Goal: Task Accomplishment & Management: Manage account settings

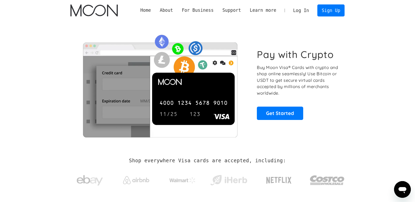
click at [309, 13] on link "Log In" at bounding box center [301, 11] width 25 height 12
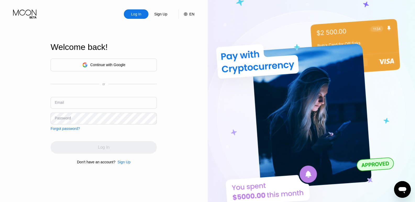
click at [82, 67] on div "Continue with Google" at bounding box center [103, 65] width 43 height 8
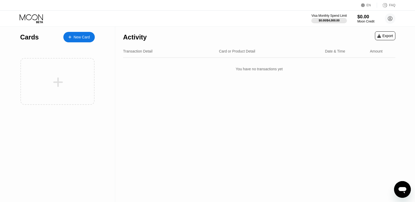
click at [80, 39] on div "New Card" at bounding box center [82, 37] width 16 height 4
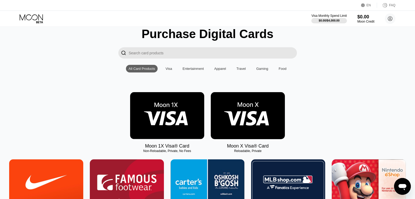
scroll to position [26, 0]
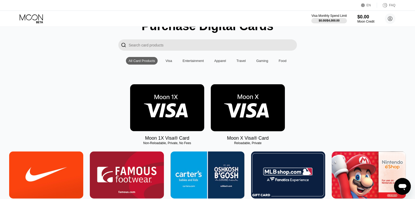
click at [248, 118] on img at bounding box center [248, 107] width 74 height 47
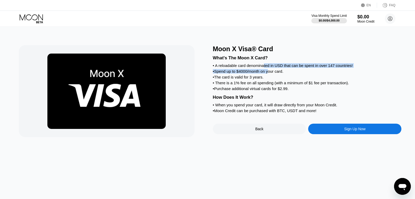
drag, startPoint x: 264, startPoint y: 68, endPoint x: 271, endPoint y: 76, distance: 10.9
click at [271, 75] on div "What's The Moon X Card? • A reloadable card denominated in USD that can be spen…" at bounding box center [307, 83] width 189 height 61
click at [270, 61] on div "What's The Moon X Card?" at bounding box center [307, 57] width 189 height 5
click at [341, 132] on div "Sign Up Now" at bounding box center [354, 128] width 93 height 10
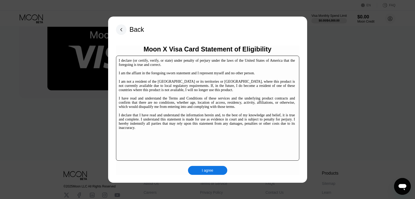
scroll to position [2, 0]
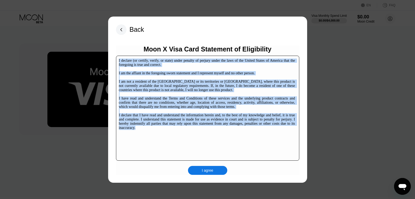
drag, startPoint x: 118, startPoint y: 60, endPoint x: 150, endPoint y: 130, distance: 76.8
click at [150, 130] on div "I declare (or certify, verify, or state) under penalty of perjury under the law…" at bounding box center [207, 108] width 183 height 105
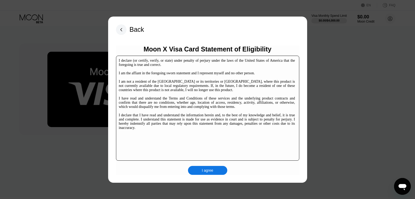
click at [199, 36] on div "Back Moon X Visa Card Statement of Eligibility I declare (or certify, verify, o…" at bounding box center [207, 100] width 199 height 166
click at [219, 172] on div "I agree" at bounding box center [207, 170] width 39 height 9
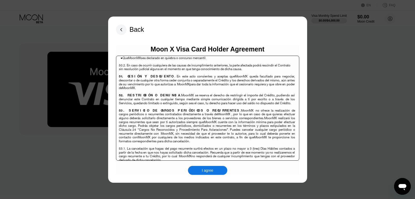
scroll to position [905, 0]
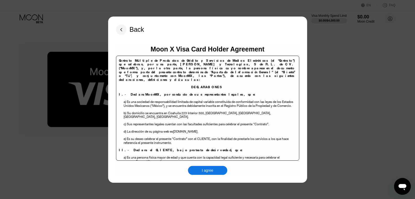
scroll to position [2, 0]
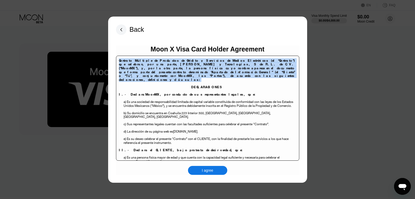
drag, startPoint x: 118, startPoint y: 59, endPoint x: 271, endPoint y: 75, distance: 154.0
click at [271, 75] on div "Contrato Múltiple de Productos de Crédito y Servicios de Medios Electrónicos (e…" at bounding box center [207, 108] width 183 height 105
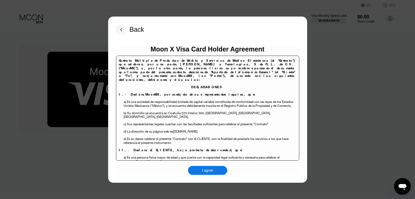
drag, startPoint x: 268, startPoint y: 71, endPoint x: 237, endPoint y: 111, distance: 50.6
click at [237, 122] on span ") Sus representantes legales cuentan con las facultades suficientes para celebr…" at bounding box center [197, 124] width 144 height 4
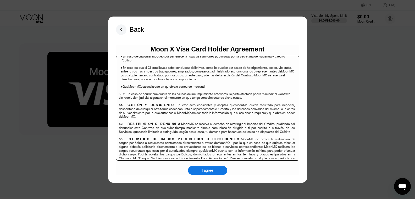
scroll to position [3402, 0]
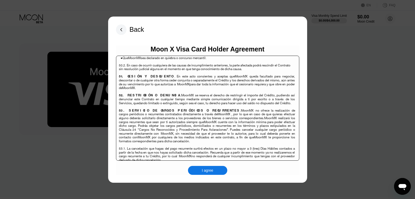
drag, startPoint x: 118, startPoint y: 60, endPoint x: 290, endPoint y: 177, distance: 207.7
click at [290, 177] on div "Back Moon X Visa Card Holder Agreement Contrato Múltiple de Productos de Crédit…" at bounding box center [207, 100] width 199 height 166
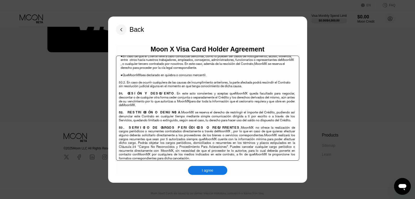
scroll to position [3376, 0]
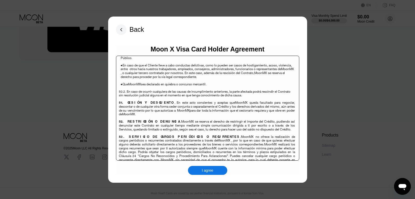
click at [222, 171] on div "I agree" at bounding box center [207, 170] width 39 height 9
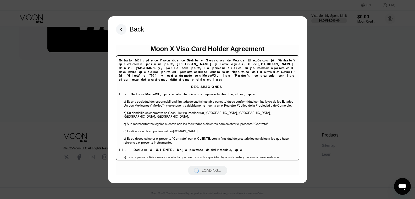
scroll to position [3376, 0]
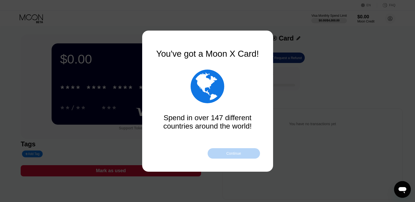
click at [230, 152] on div "Continue" at bounding box center [233, 154] width 15 height 4
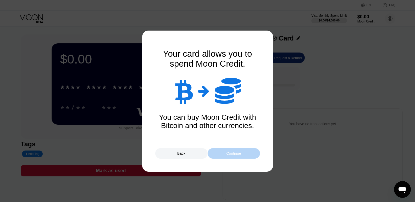
click at [231, 152] on div "Continue" at bounding box center [233, 154] width 15 height 4
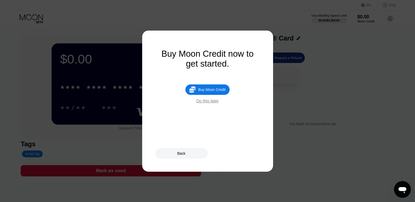
click at [210, 92] on div "Buy Moon Credit" at bounding box center [211, 90] width 27 height 4
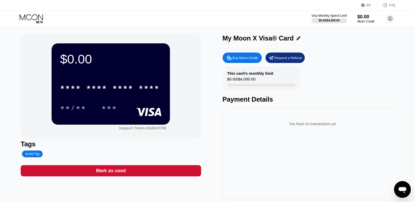
type input "0"
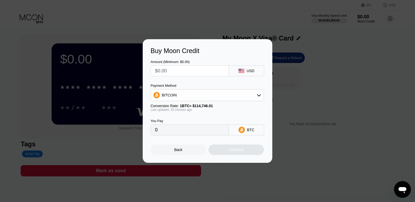
click at [202, 68] on input "text" at bounding box center [189, 71] width 69 height 10
click at [204, 56] on div "Amount (Minimum: $5.00) USD" at bounding box center [208, 66] width 114 height 22
click at [202, 73] on input "text" at bounding box center [189, 71] width 69 height 10
click at [203, 56] on div "Amount (Minimum: $5.00) USD" at bounding box center [208, 66] width 114 height 22
click at [212, 93] on div "BITCOIN" at bounding box center [207, 95] width 113 height 10
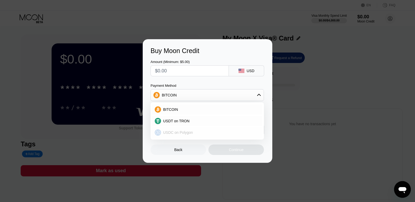
click at [209, 133] on div "USDC on Polygon" at bounding box center [210, 133] width 99 height 4
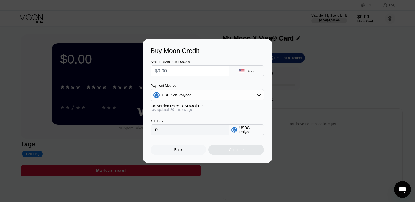
click at [199, 85] on div "Payment Method" at bounding box center [207, 86] width 113 height 4
click at [196, 149] on div "Back" at bounding box center [179, 150] width 56 height 10
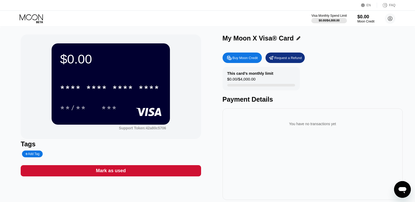
click at [211, 69] on div "$0.00 * * * * * * * * * * * * **** **/** *** Support Token: 42a80c5706 Tags Add…" at bounding box center [208, 118] width 374 height 166
click at [141, 92] on div "****" at bounding box center [149, 88] width 21 height 8
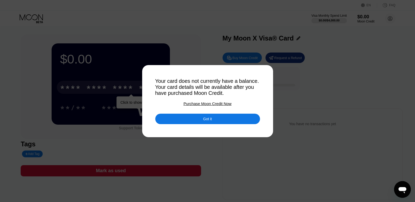
click at [207, 118] on div "Got it" at bounding box center [207, 119] width 105 height 10
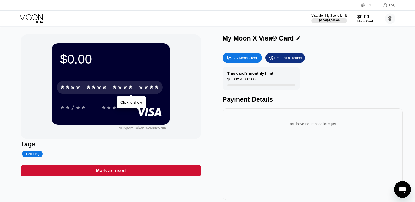
click at [138, 104] on div "**/** ***" at bounding box center [111, 107] width 102 height 13
click at [194, 82] on div "$0.00 * * * * * * * * * * * * **** Click to show **/** *** Support Token: 42a80…" at bounding box center [111, 87] width 180 height 105
click at [157, 63] on div "$0.00" at bounding box center [111, 59] width 102 height 15
click at [389, 20] on icon at bounding box center [390, 18] width 3 height 3
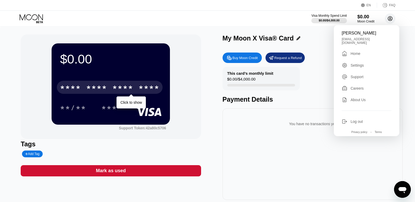
click at [389, 20] on icon at bounding box center [390, 18] width 3 height 3
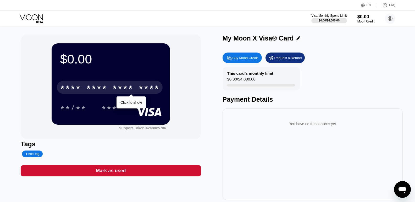
click at [409, 21] on div "Visa Monthly Spend Limit $0.00 / $4,000.00 $0.00 Moon Credit Yanal Shloul dedey…" at bounding box center [207, 19] width 415 height 16
click at [388, 23] on circle at bounding box center [390, 18] width 10 height 10
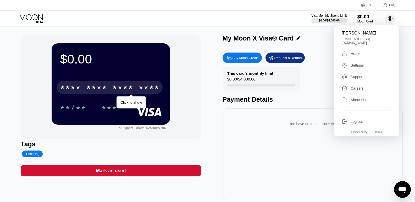
click at [391, 20] on circle at bounding box center [390, 18] width 10 height 10
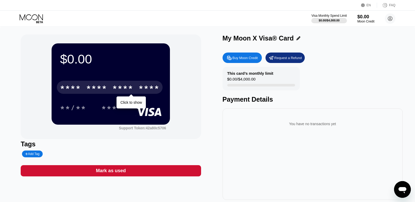
click at [207, 96] on div "$0.00 * * * * * * * * * * * * **** Click to show **/** *** Support Token: 42a80…" at bounding box center [208, 118] width 374 height 166
drag, startPoint x: 250, startPoint y: 79, endPoint x: 237, endPoint y: 83, distance: 13.8
click at [237, 83] on div "$0.00 / $4,000.00" at bounding box center [241, 80] width 28 height 7
click at [237, 80] on div "$0.00 / $4,000.00" at bounding box center [241, 80] width 28 height 7
drag, startPoint x: 255, startPoint y: 80, endPoint x: 231, endPoint y: 81, distance: 24.1
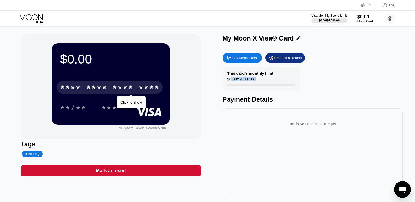
click at [231, 81] on div "$0.00 / $4,000.00" at bounding box center [241, 80] width 28 height 7
click at [230, 81] on div "$0.00 / $4,000.00" at bounding box center [241, 80] width 28 height 7
drag, startPoint x: 225, startPoint y: 82, endPoint x: 255, endPoint y: 81, distance: 29.9
click at [255, 81] on div "This card’s monthly limit $0.00 / $4,000.00" at bounding box center [261, 79] width 77 height 24
drag, startPoint x: 231, startPoint y: 81, endPoint x: 262, endPoint y: 83, distance: 31.7
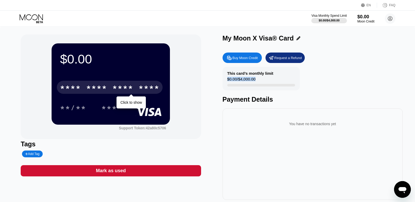
click at [259, 82] on div "This card’s monthly limit $0.00 / $4,000.00" at bounding box center [261, 79] width 77 height 24
click at [263, 83] on div "This card’s monthly limit $0.00 / $4,000.00" at bounding box center [261, 79] width 77 height 24
click at [286, 60] on div "Request a Refund" at bounding box center [289, 58] width 28 height 4
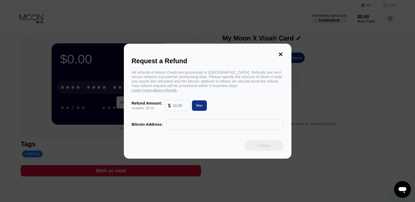
click at [281, 54] on icon at bounding box center [281, 55] width 6 height 6
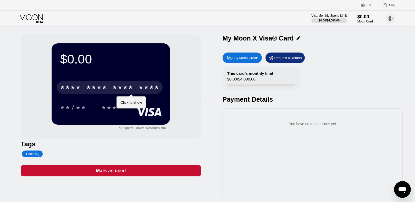
click at [242, 62] on div at bounding box center [209, 101] width 419 height 202
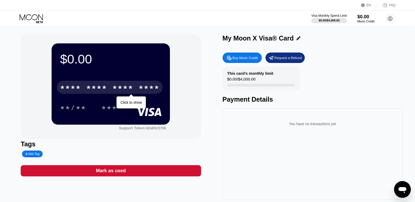
click at [242, 62] on div "Buy Moon Credit" at bounding box center [242, 58] width 39 height 10
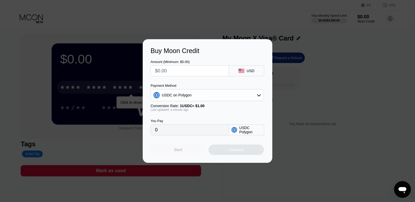
click at [190, 155] on div "Back" at bounding box center [179, 150] width 56 height 10
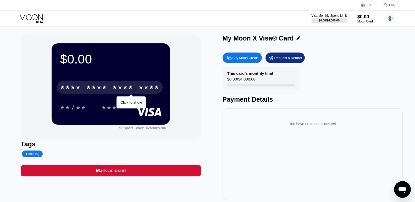
click at [295, 39] on div at bounding box center [297, 38] width 7 height 4
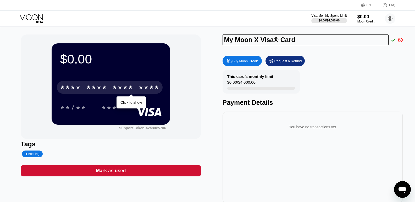
click at [409, 40] on div "$0.00 * * * * * * * * * * * * **** Click to show **/** *** Support Token: 42a80…" at bounding box center [207, 122] width 415 height 190
click at [401, 39] on icon at bounding box center [400, 40] width 5 height 5
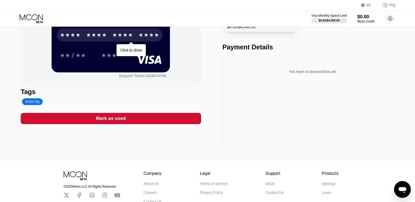
scroll to position [94, 0]
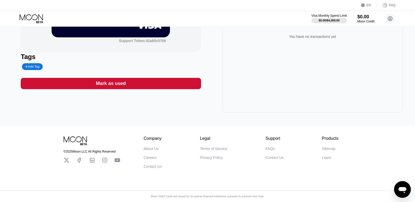
click at [39, 18] on icon at bounding box center [31, 17] width 23 height 6
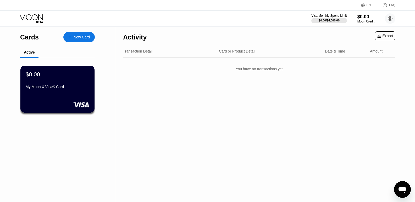
drag, startPoint x: 73, startPoint y: 91, endPoint x: 65, endPoint y: 59, distance: 33.0
click at [65, 59] on div "$0.00 My Moon X Visa® Card" at bounding box center [57, 91] width 91 height 66
click at [36, 52] on div "Active" at bounding box center [29, 53] width 18 height 10
click at [31, 56] on div "Active" at bounding box center [29, 53] width 18 height 10
click at [31, 54] on div "Active" at bounding box center [29, 52] width 11 height 4
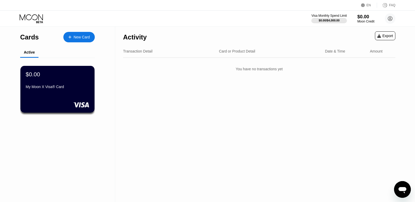
click at [29, 41] on div "Cards" at bounding box center [29, 38] width 19 height 8
click at [295, 58] on div "Transaction Detail Card or Product Detail Date & Time Amount" at bounding box center [259, 51] width 272 height 13
click at [392, 38] on div "Export" at bounding box center [385, 36] width 16 height 4
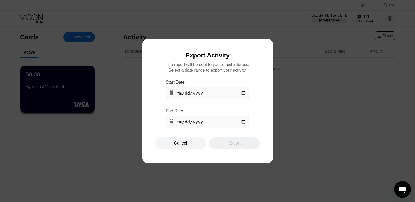
click at [189, 147] on div "Cancel" at bounding box center [180, 144] width 51 height 12
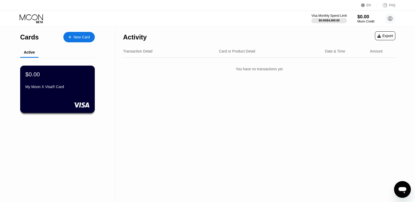
click at [77, 84] on div "$0.00 My Moon X Visa® Card" at bounding box center [57, 81] width 64 height 20
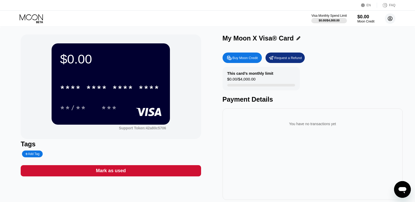
click at [390, 23] on circle at bounding box center [390, 18] width 10 height 10
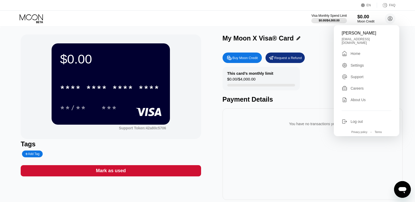
click at [356, 66] on div "Settings" at bounding box center [367, 66] width 50 height 6
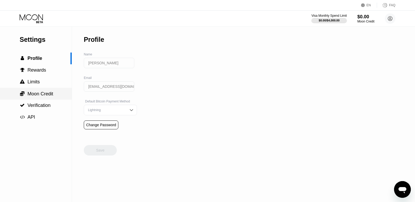
click at [48, 97] on span "Moon Credit" at bounding box center [41, 93] width 26 height 5
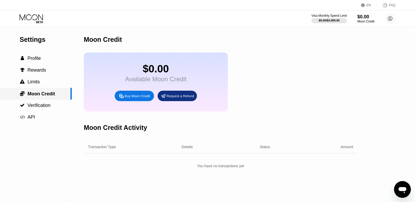
click at [45, 107] on span "Verification" at bounding box center [39, 105] width 23 height 5
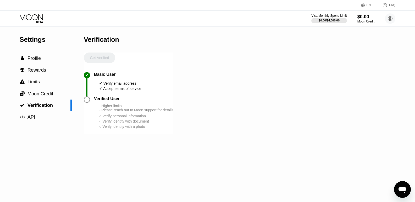
click at [108, 111] on div "- Higher limits - Please reach out to Moon support for details" at bounding box center [136, 108] width 74 height 8
click at [117, 101] on div "Verified User" at bounding box center [107, 99] width 26 height 5
drag, startPoint x: 102, startPoint y: 111, endPoint x: 122, endPoint y: 113, distance: 20.3
click at [122, 112] on div "- Higher limits - Please reach out to Moon support for details" at bounding box center [136, 108] width 74 height 8
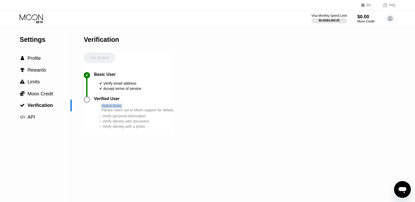
click at [119, 113] on div at bounding box center [119, 113] width 0 height 0
click at [124, 112] on div "- Higher limits - Please reach out to Moon support for details" at bounding box center [136, 108] width 74 height 8
click at [46, 115] on div " API" at bounding box center [36, 118] width 72 height 12
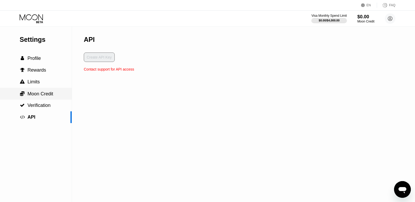
click at [47, 91] on div " Moon Credit" at bounding box center [36, 94] width 72 height 12
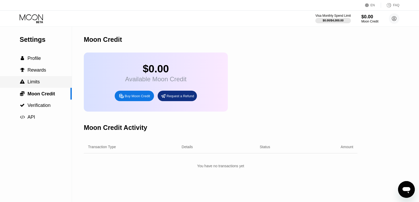
click at [46, 79] on div " Limits" at bounding box center [36, 82] width 72 height 12
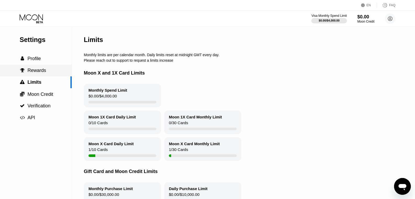
click at [42, 71] on span "Rewards" at bounding box center [37, 70] width 19 height 5
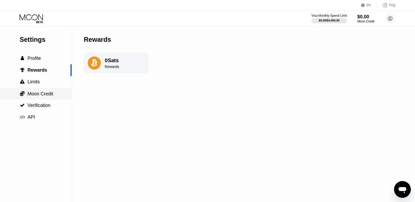
click at [43, 94] on span "Moon Credit" at bounding box center [41, 93] width 26 height 5
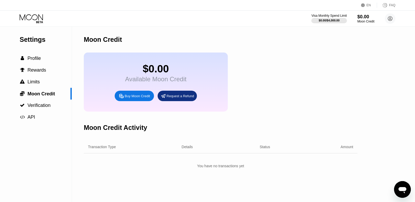
click at [132, 98] on div "Buy Moon Credit" at bounding box center [137, 96] width 25 height 4
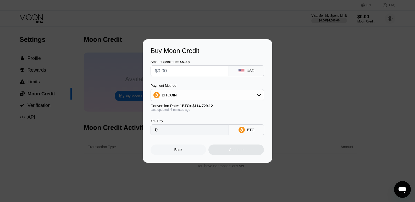
click at [182, 69] on input "text" at bounding box center [189, 71] width 69 height 10
click at [183, 94] on div "BITCOIN" at bounding box center [207, 95] width 113 height 10
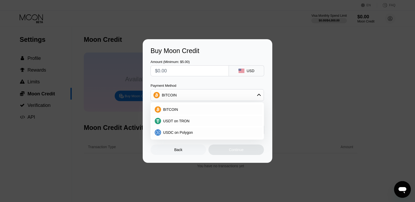
click at [183, 92] on div "BITCOIN" at bounding box center [207, 95] width 113 height 10
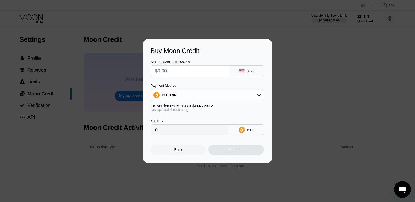
click at [192, 128] on input "0" at bounding box center [189, 130] width 69 height 10
click at [222, 96] on div "BITCOIN" at bounding box center [207, 95] width 113 height 10
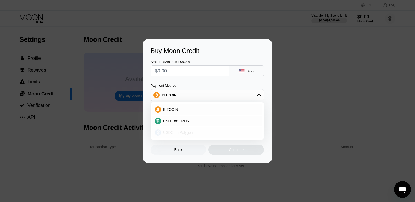
click at [207, 129] on div "USDC on Polygon" at bounding box center [207, 133] width 110 height 10
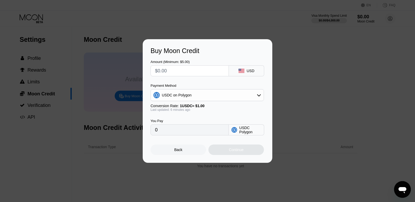
click at [224, 131] on input "0" at bounding box center [189, 130] width 69 height 10
drag, startPoint x: 215, startPoint y: 135, endPoint x: 196, endPoint y: 133, distance: 18.7
click at [213, 135] on input "0" at bounding box center [189, 130] width 69 height 10
click at [196, 133] on input "0" at bounding box center [189, 130] width 69 height 10
click at [207, 131] on input "0" at bounding box center [189, 130] width 69 height 10
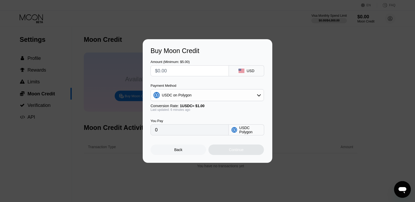
click at [185, 129] on input "0" at bounding box center [189, 130] width 69 height 10
click at [189, 73] on input "text" at bounding box center [189, 71] width 69 height 10
click at [206, 52] on div "Buy Moon Credit" at bounding box center [208, 51] width 114 height 8
click at [174, 66] on input "text" at bounding box center [189, 71] width 69 height 10
click at [175, 63] on div "Amount (Minimum: $5.00)" at bounding box center [190, 62] width 78 height 4
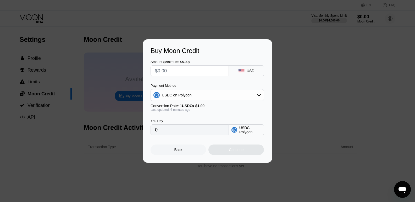
click at [176, 63] on div "Amount (Minimum: $5.00)" at bounding box center [190, 62] width 78 height 4
click at [179, 57] on div "Amount (Minimum: $5.00) USD" at bounding box center [208, 66] width 114 height 22
click at [180, 55] on div "Amount (Minimum: $5.00) USD" at bounding box center [208, 66] width 114 height 22
click at [180, 53] on div "Buy Moon Credit" at bounding box center [208, 51] width 114 height 8
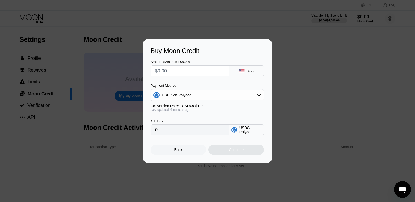
click at [181, 53] on div "Buy Moon Credit" at bounding box center [208, 51] width 114 height 8
click at [178, 152] on div "Back" at bounding box center [178, 150] width 8 height 4
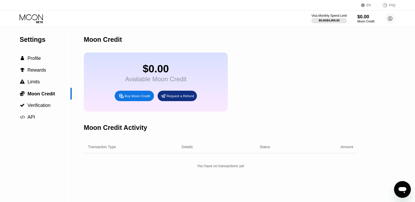
click at [184, 46] on div "Moon Credit" at bounding box center [221, 40] width 274 height 26
drag, startPoint x: 120, startPoint y: 71, endPoint x: 97, endPoint y: 47, distance: 32.4
click at [97, 47] on div "Moon Credit" at bounding box center [221, 40] width 274 height 26
click at [38, 64] on div " Profile" at bounding box center [36, 59] width 72 height 12
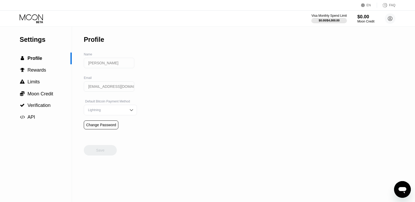
click at [396, 20] on div "Visa Monthly Spend Limit $0.00 / $4,000.00 $0.00 Moon Credit Yanal Shloul dedey…" at bounding box center [207, 19] width 415 height 16
click at [392, 19] on icon at bounding box center [390, 19] width 4 height 4
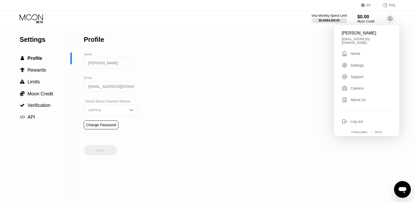
click at [362, 75] on div "Support" at bounding box center [357, 77] width 13 height 4
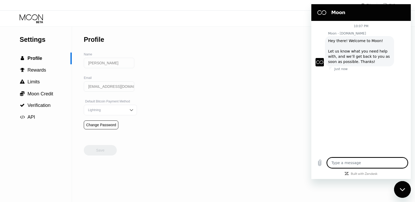
type textarea "x"
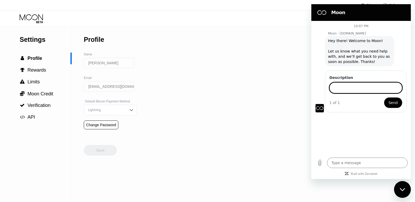
paste input "“Hello, I would like to cancel my card/account. I have only provided my email a…"
type input "“Hello, I would like to cancel my card/account. I have only provided my email a…"
click at [356, 90] on input "“Hello, I would like to cancel my card/account. I have only provided my email a…" at bounding box center [366, 88] width 73 height 11
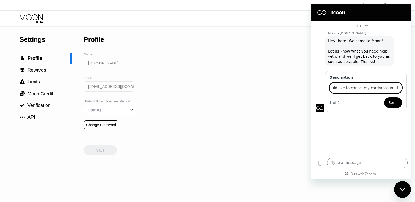
click at [372, 89] on input "“Hello, I would like to cancel my card/account. I have only provided my email a…" at bounding box center [366, 88] width 73 height 11
drag, startPoint x: 372, startPoint y: 88, endPoint x: 400, endPoint y: 89, distance: 28.0
click at [400, 89] on input "“Hello, I would like to cancel my card and my account. I have only provided my …" at bounding box center [366, 88] width 73 height 11
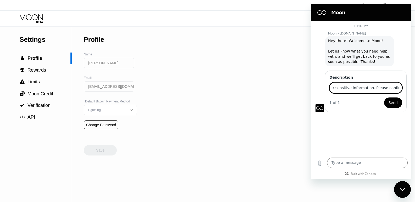
drag, startPoint x: 397, startPoint y: 90, endPoint x: 384, endPoint y: 98, distance: 16.1
click at [384, 98] on form "Description “Hello, I would like to cancel my card and my account. I have only …" at bounding box center [366, 91] width 73 height 33
type input "“Hello, I would like to cancel my card and my account. I have only provided my …"
click at [364, 108] on div "1 of 1 Send" at bounding box center [366, 103] width 73 height 10
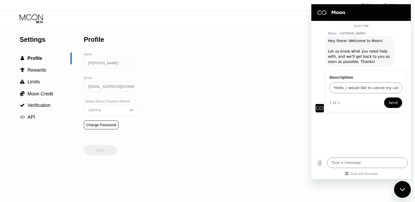
click at [391, 101] on span "Send" at bounding box center [393, 103] width 9 height 6
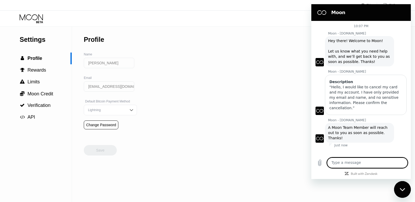
click at [258, 92] on div "Settings  Profile  Rewards  Limits  Moon Credit  Verification  API Profil…" at bounding box center [207, 115] width 415 height 176
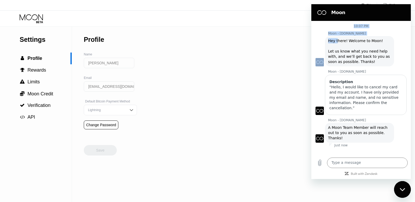
drag, startPoint x: 346, startPoint y: 12, endPoint x: 337, endPoint y: 43, distance: 31.8
click at [337, 43] on div "Moon 10:07 PM Moon - paywithmoon.com Moon - paywithmoon.com says: Hey there! We…" at bounding box center [361, 91] width 100 height 175
click at [269, 29] on div "Settings  Profile  Rewards  Limits  Moon Credit  Verification  API Profil…" at bounding box center [207, 115] width 415 height 176
click at [257, 125] on div "Settings  Profile  Rewards  Limits  Moon Credit  Verification  API Profil…" at bounding box center [207, 115] width 415 height 176
click at [43, 61] on div " Profile" at bounding box center [35, 59] width 70 height 6
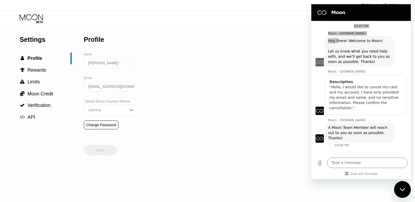
click at [26, 9] on div "EN Language Select an item Save FAQ" at bounding box center [207, 5] width 415 height 11
click at [26, 15] on icon at bounding box center [32, 18] width 24 height 9
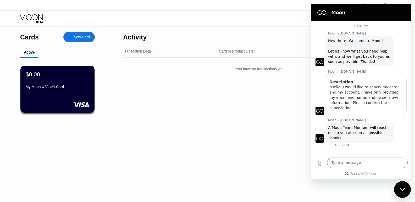
click at [352, 38] on div "Moon - paywithmoon.com says: Hey there! Welcome to Moon! Let us know what you n…" at bounding box center [359, 51] width 69 height 30
drag, startPoint x: 371, startPoint y: 18, endPoint x: 381, endPoint y: 75, distance: 58.0
click at [372, 55] on div "Moon 10:07 PM Moon - paywithmoon.com Moon - paywithmoon.com says: Hey there! We…" at bounding box center [361, 91] width 100 height 175
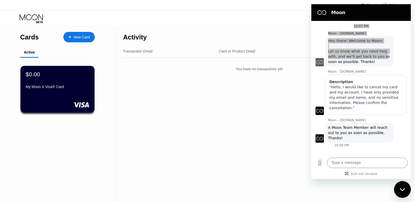
click at [399, 188] on div "Close messaging window" at bounding box center [403, 190] width 16 height 16
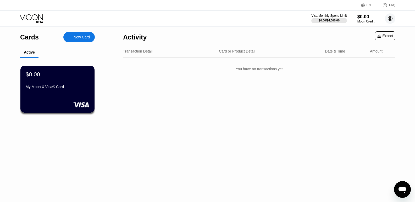
click at [390, 14] on circle at bounding box center [390, 18] width 10 height 10
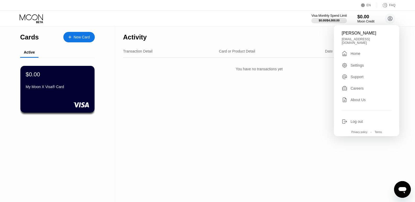
click at [358, 63] on div "Settings" at bounding box center [357, 65] width 13 height 4
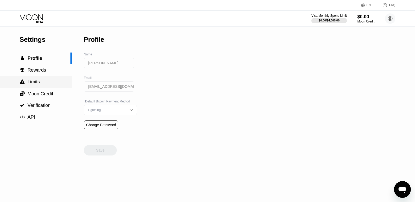
click at [39, 85] on span "Limits" at bounding box center [34, 81] width 12 height 5
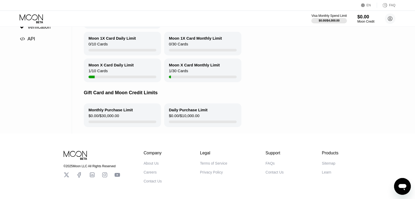
scroll to position [26, 0]
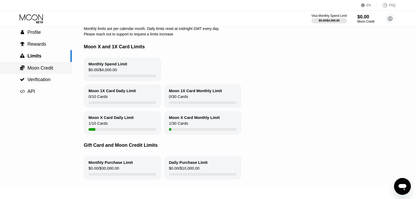
click at [40, 92] on div " API" at bounding box center [36, 92] width 72 height 6
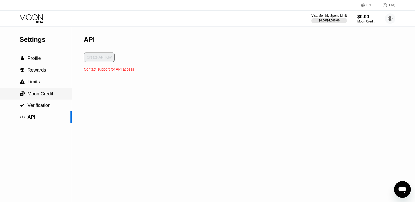
click at [45, 103] on div " Verification" at bounding box center [36, 106] width 72 height 12
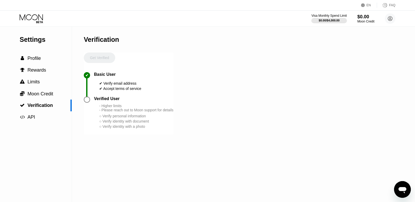
click at [391, 21] on circle at bounding box center [390, 18] width 10 height 10
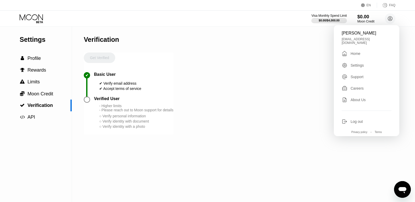
click at [299, 29] on div "Settings  Profile  Rewards  Limits  Moon Credit  Verification  API Verifi…" at bounding box center [207, 115] width 415 height 176
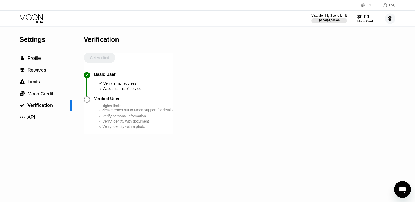
click at [388, 19] on icon at bounding box center [390, 19] width 4 height 4
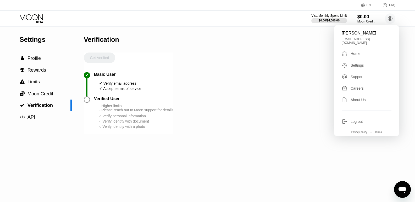
click at [54, 131] on div "Settings  Profile  Rewards  Limits  Moon Credit  Verification  API" at bounding box center [36, 115] width 72 height 176
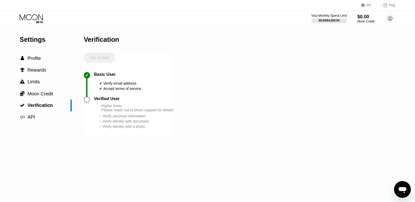
click at [384, 18] on div "Visa Monthly Spend Limit $0.00 / $4,000.00 $0.00 Moon Credit Yanal Shloul dedey…" at bounding box center [353, 18] width 84 height 10
click at [391, 18] on circle at bounding box center [390, 18] width 10 height 10
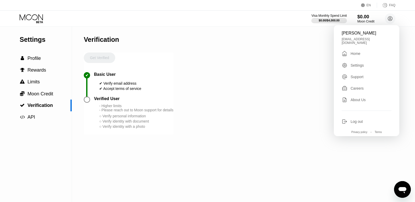
click at [352, 64] on div "Settings" at bounding box center [357, 65] width 13 height 4
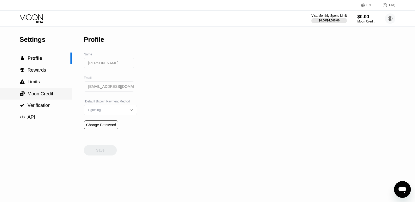
click at [36, 96] on span "Moon Credit" at bounding box center [41, 93] width 26 height 5
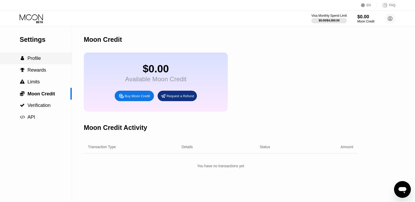
click at [38, 61] on span "Profile" at bounding box center [34, 58] width 13 height 5
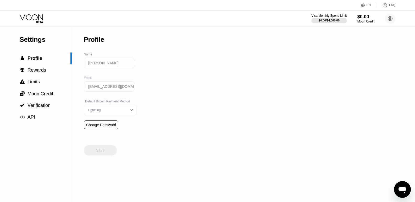
click at [400, 188] on icon "Open messaging window" at bounding box center [403, 191] width 8 height 6
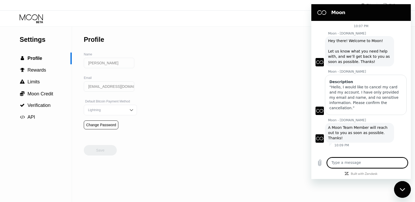
click at [400, 188] on div "Close messaging window" at bounding box center [403, 190] width 16 height 16
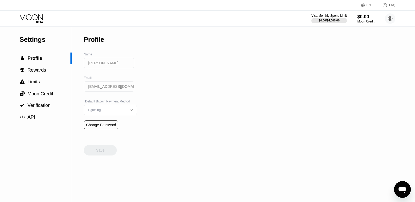
click at [117, 92] on input "[EMAIL_ADDRESS][DOMAIN_NAME]" at bounding box center [109, 86] width 51 height 10
click at [123, 108] on div "Lightning" at bounding box center [110, 110] width 53 height 10
click at [125, 92] on input "[EMAIL_ADDRESS][DOMAIN_NAME]" at bounding box center [109, 86] width 51 height 10
click at [121, 91] on input "[EMAIL_ADDRESS][DOMAIN_NAME]" at bounding box center [109, 86] width 51 height 10
drag, startPoint x: 118, startPoint y: 91, endPoint x: 114, endPoint y: 91, distance: 3.9
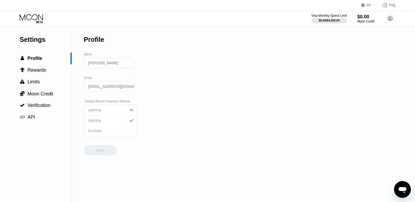
click at [117, 91] on input "[EMAIL_ADDRESS][DOMAIN_NAME]" at bounding box center [109, 86] width 51 height 10
click at [114, 91] on input "[EMAIL_ADDRESS][DOMAIN_NAME]" at bounding box center [109, 86] width 51 height 10
click at [148, 85] on div "Settings  Profile  Rewards  Limits  Moon Credit  Verification  API Profil…" at bounding box center [207, 115] width 415 height 176
click at [125, 116] on div "Lightning" at bounding box center [110, 110] width 53 height 10
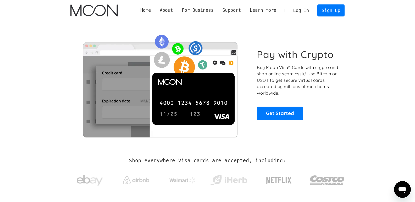
click at [308, 8] on link "Log In" at bounding box center [301, 11] width 25 height 12
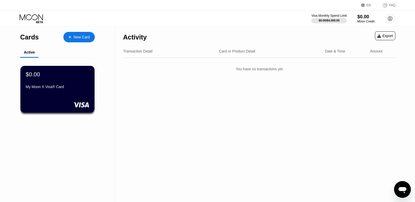
click at [406, 186] on icon "Open messaging window" at bounding box center [402, 189] width 9 height 9
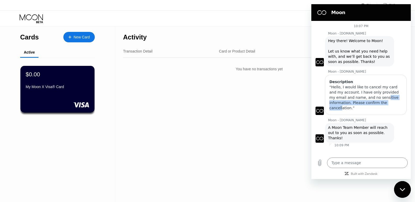
drag, startPoint x: 360, startPoint y: 100, endPoint x: 360, endPoint y: 107, distance: 6.6
click at [360, 106] on div "Description “Hello, I would like to cancel my card and my account. I have only …" at bounding box center [366, 95] width 82 height 40
click at [360, 95] on div "“Hello, I would like to cancel my card and my account. I have only provided my …" at bounding box center [366, 98] width 73 height 26
click at [258, 94] on div "Activity Export Transaction Detail Card or Product Detail Date & Time Amount Yo…" at bounding box center [259, 115] width 288 height 176
click at [401, 190] on icon "Close messaging window" at bounding box center [402, 189] width 5 height 3
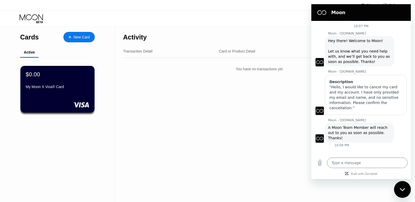
type textarea "x"
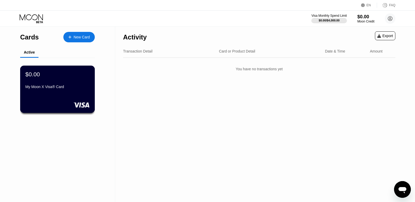
drag, startPoint x: 49, startPoint y: 87, endPoint x: 56, endPoint y: 46, distance: 41.2
click at [50, 43] on div "Cards New Card" at bounding box center [57, 36] width 75 height 18
click at [64, 75] on div "$0.00" at bounding box center [58, 74] width 64 height 7
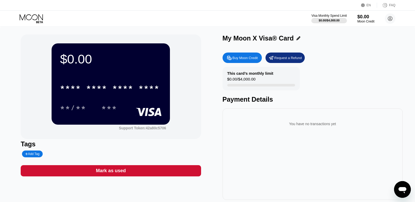
click at [298, 40] on icon at bounding box center [299, 38] width 4 height 4
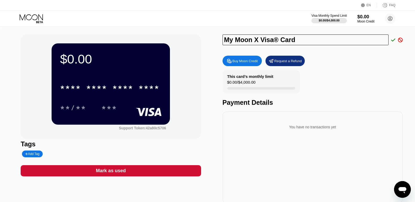
click at [374, 66] on div "Buy Moon Credit Request a Refund" at bounding box center [313, 61] width 180 height 10
click at [405, 42] on div "$0.00 * * * * * * * * * * * * **** **/** *** Support Token: 42a80c5706 Tags Add…" at bounding box center [207, 122] width 415 height 190
click at [402, 42] on icon at bounding box center [400, 40] width 5 height 5
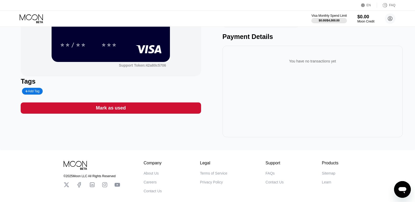
scroll to position [15, 0]
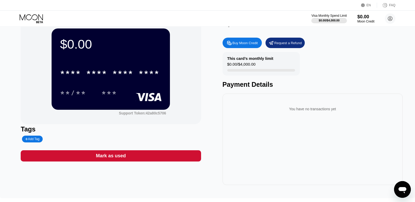
click at [142, 96] on rect at bounding box center [149, 97] width 26 height 8
click at [158, 116] on div "Support Token: 42a80c5706" at bounding box center [142, 113] width 47 height 4
click at [300, 98] on div "You have no transactions yet" at bounding box center [313, 140] width 180 height 92
click at [265, 88] on div "Payment Details" at bounding box center [313, 85] width 180 height 8
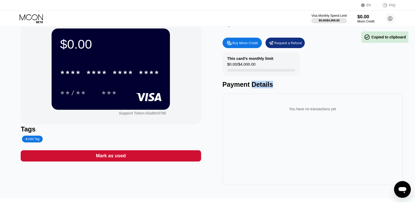
click at [265, 88] on div "Payment Details" at bounding box center [313, 85] width 180 height 8
click at [327, 84] on div "Payment Details" at bounding box center [313, 85] width 180 height 8
click at [239, 86] on div "Payment Details" at bounding box center [313, 85] width 180 height 8
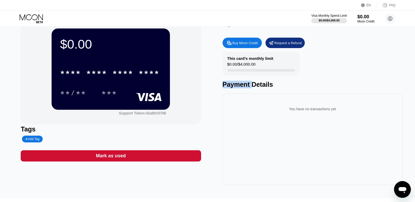
click at [239, 86] on div "Payment Details" at bounding box center [313, 85] width 180 height 8
click at [270, 83] on div "Payment Details" at bounding box center [313, 85] width 180 height 8
click at [248, 86] on div "Payment Details" at bounding box center [313, 85] width 180 height 8
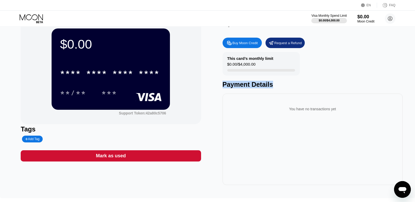
click at [248, 86] on div "Payment Details" at bounding box center [313, 85] width 180 height 8
click at [253, 84] on div "Payment Details" at bounding box center [313, 85] width 180 height 8
